Goal: Find contact information: Obtain details needed to contact an individual or organization

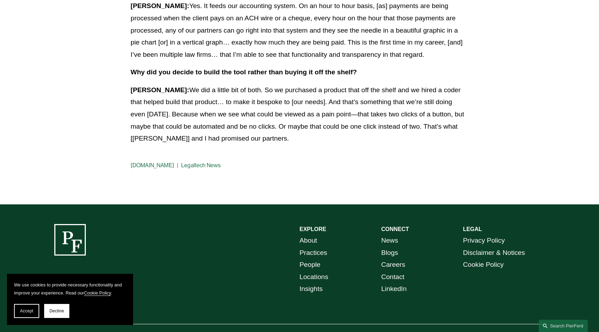
scroll to position [1239, 0]
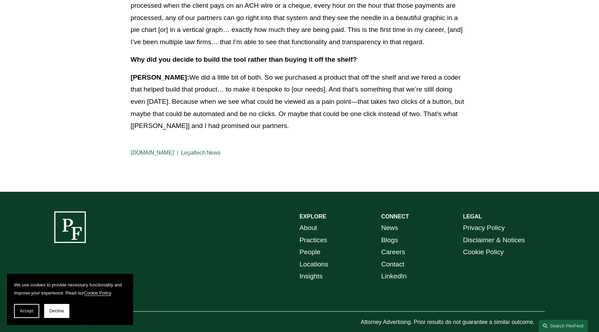
click at [311, 258] on link "Locations" at bounding box center [314, 264] width 29 height 12
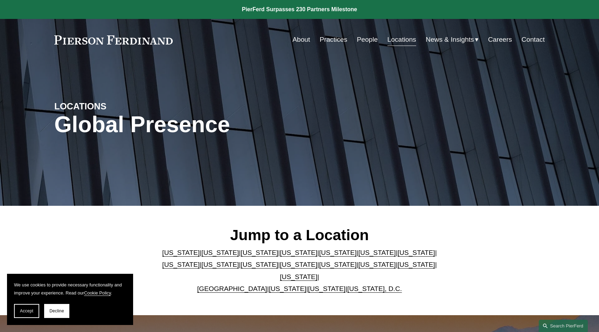
click at [317, 273] on link "[US_STATE]" at bounding box center [298, 276] width 37 height 7
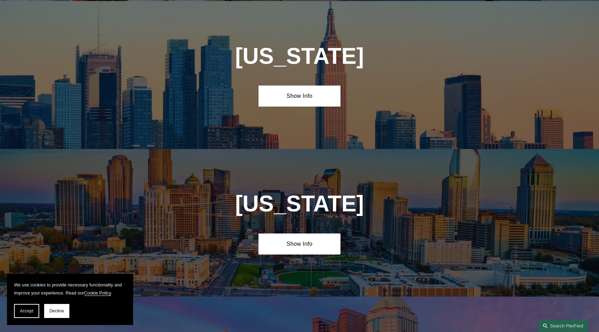
scroll to position [2381, 0]
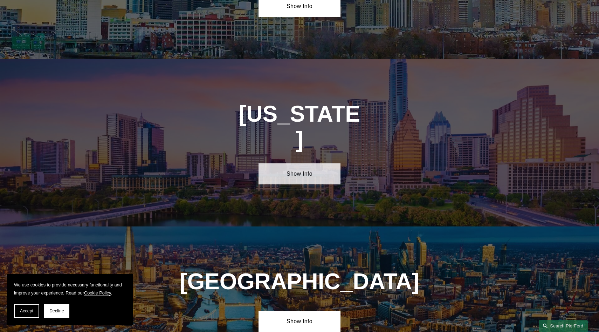
click at [313, 163] on link "Show Info" at bounding box center [300, 173] width 82 height 21
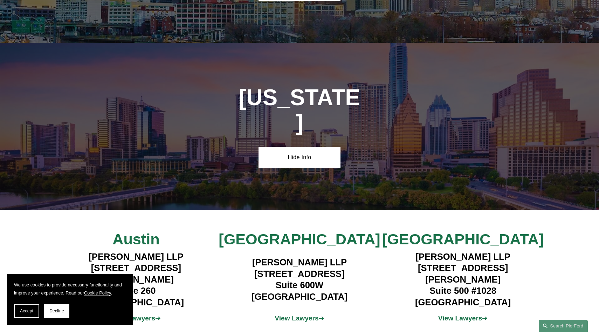
scroll to position [2398, 0]
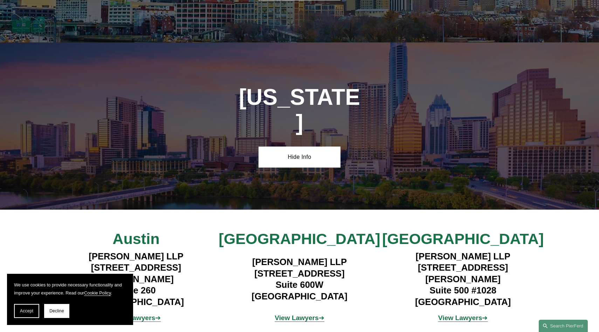
click at [301, 314] on strong "View Lawyers" at bounding box center [297, 317] width 44 height 7
click at [142, 314] on strong "View Lawyers" at bounding box center [133, 317] width 44 height 7
click at [460, 314] on strong "View Lawyers" at bounding box center [460, 317] width 44 height 7
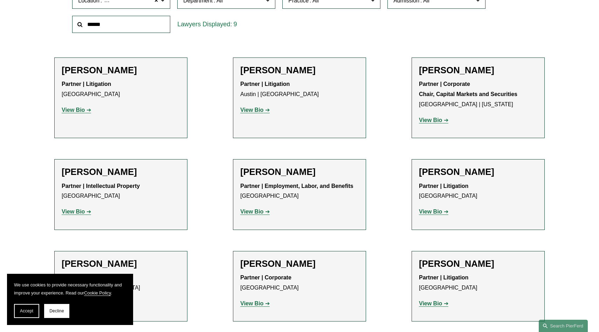
scroll to position [255, 0]
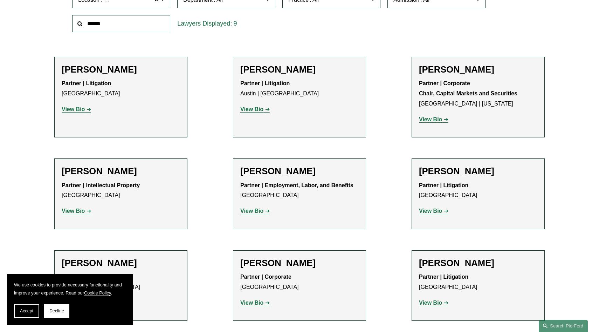
click at [79, 104] on p "View Bio" at bounding box center [121, 109] width 118 height 10
click at [79, 109] on strong "View Bio" at bounding box center [73, 109] width 23 height 6
click at [80, 209] on strong "View Bio" at bounding box center [73, 211] width 23 height 6
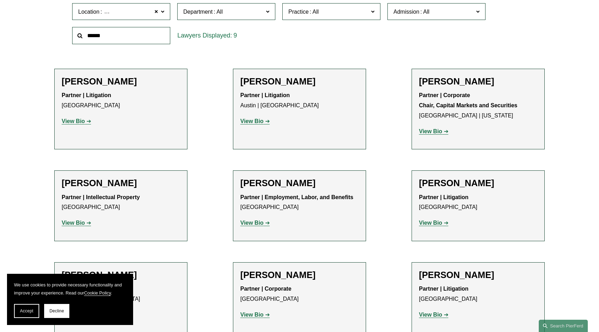
scroll to position [243, 0]
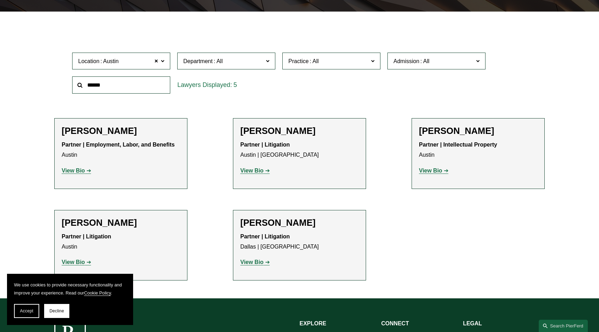
scroll to position [197, 0]
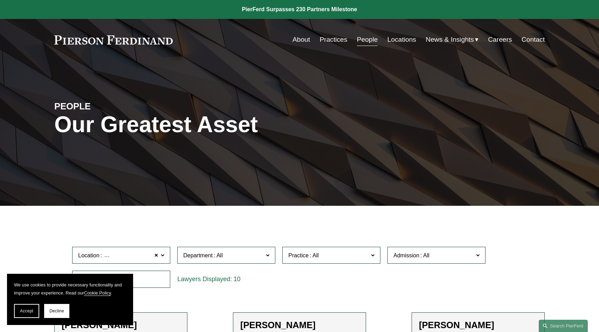
click at [497, 37] on link "Careers" at bounding box center [500, 39] width 24 height 13
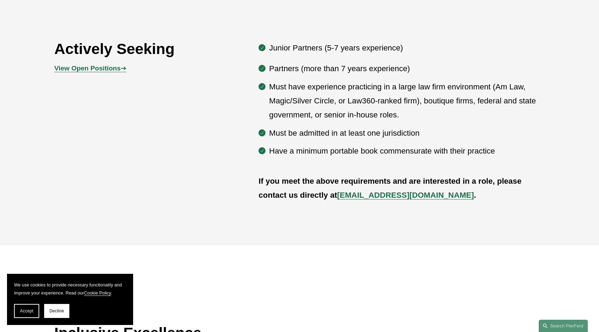
scroll to position [427, 0]
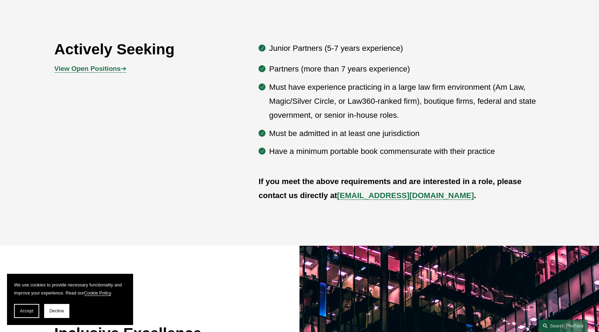
click at [390, 199] on strong "[EMAIL_ADDRESS][DOMAIN_NAME]" at bounding box center [405, 195] width 137 height 9
